Goal: Information Seeking & Learning: Learn about a topic

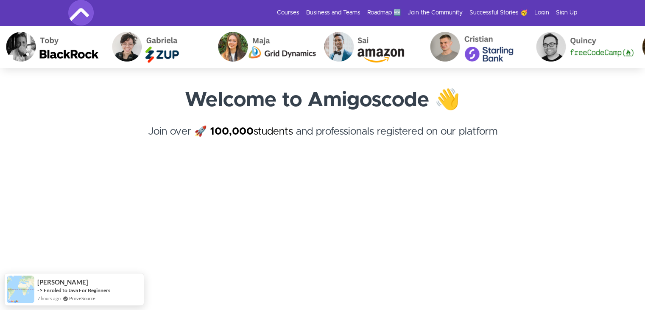
click at [289, 12] on link "Courses" at bounding box center [288, 12] width 22 height 8
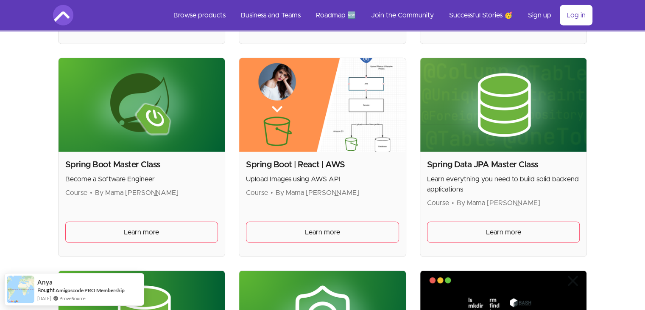
scroll to position [2037, 0]
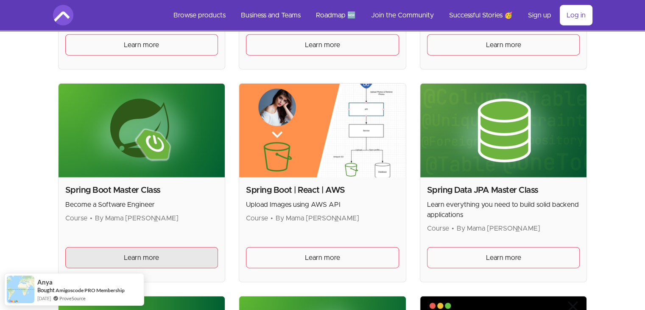
click at [155, 248] on link "Learn more" at bounding box center [141, 257] width 153 height 21
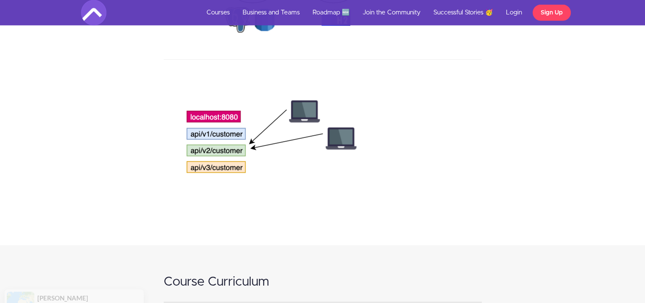
scroll to position [2317, 0]
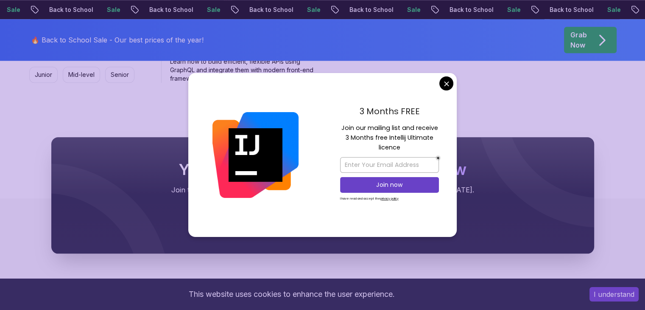
scroll to position [912, 0]
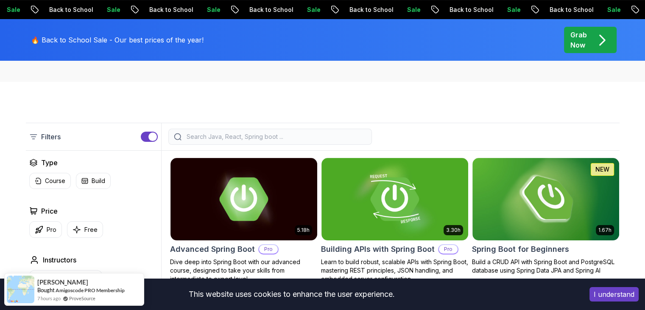
scroll to position [0, 0]
